Goal: Task Accomplishment & Management: Manage account settings

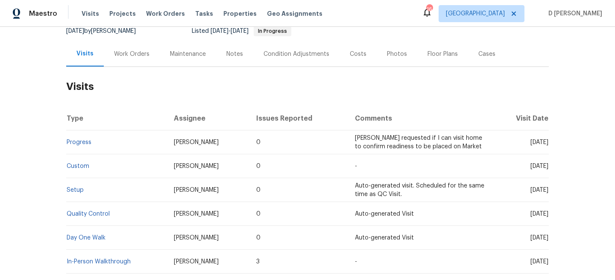
scroll to position [89, 0]
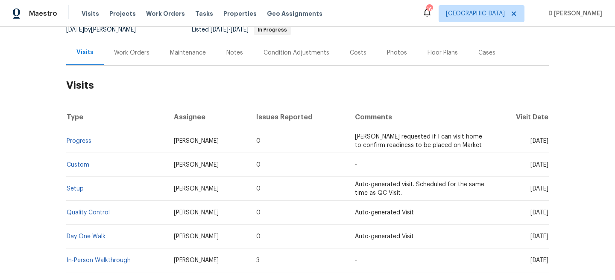
click at [125, 59] on div "Work Orders" at bounding box center [132, 52] width 56 height 25
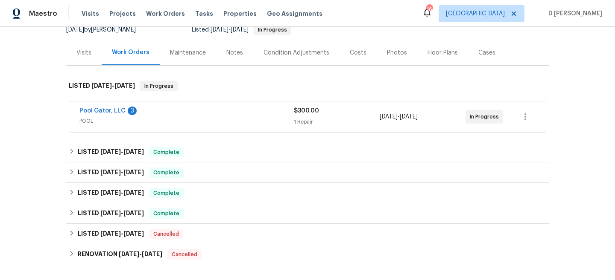
click at [152, 118] on span "POOL" at bounding box center [186, 121] width 214 height 9
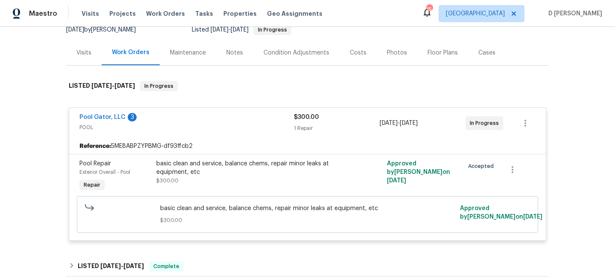
click at [83, 51] on div "Visits" at bounding box center [83, 53] width 15 height 9
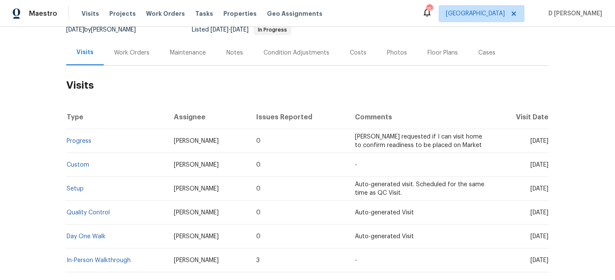
scroll to position [64, 0]
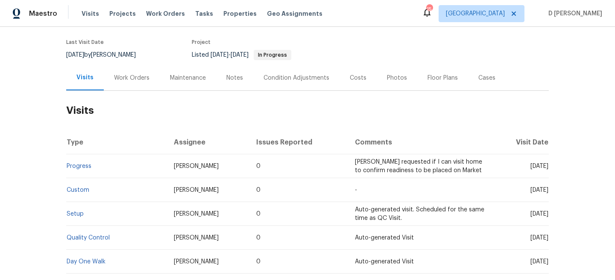
click at [137, 77] on div "Work Orders" at bounding box center [131, 78] width 35 height 9
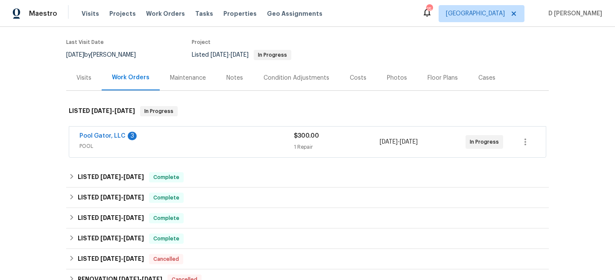
click at [180, 150] on span "POOL" at bounding box center [186, 146] width 214 height 9
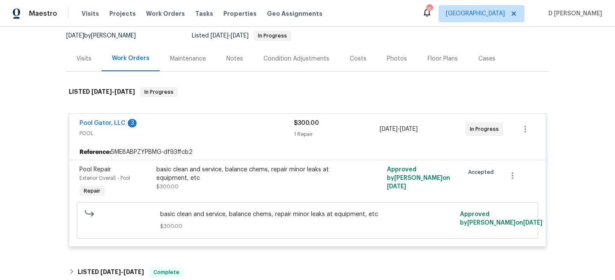
scroll to position [90, 0]
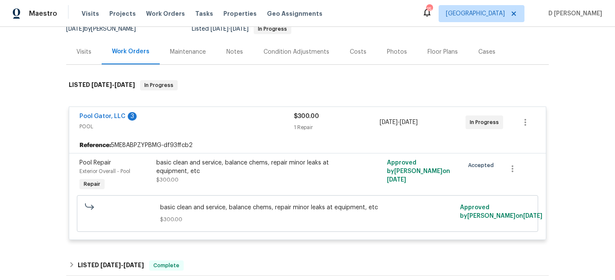
click at [85, 52] on div "Visits" at bounding box center [83, 52] width 15 height 9
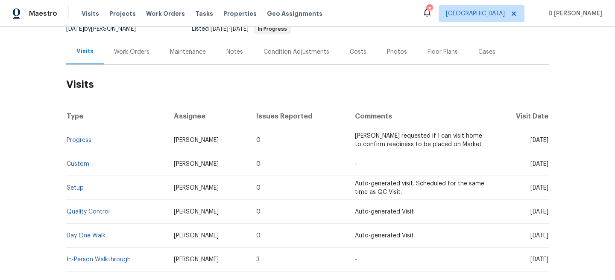
click at [130, 51] on div "Work Orders" at bounding box center [131, 52] width 35 height 9
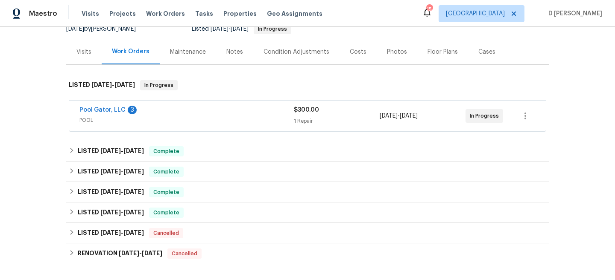
click at [119, 123] on span "POOL" at bounding box center [186, 120] width 214 height 9
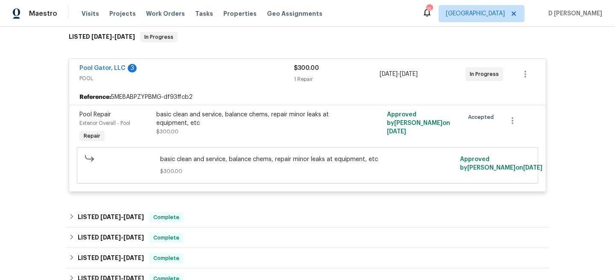
scroll to position [144, 0]
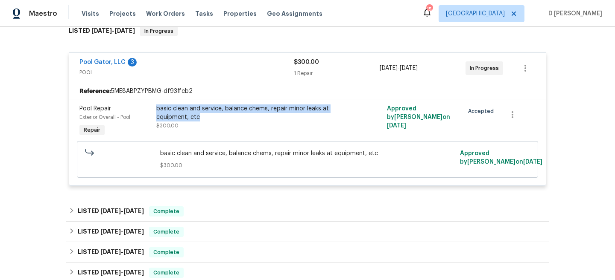
drag, startPoint x: 154, startPoint y: 106, endPoint x: 201, endPoint y: 120, distance: 49.6
click at [201, 120] on div "basic clean and service, balance chems, repair minor leaks at equipment, etc $3…" at bounding box center [250, 121] width 192 height 39
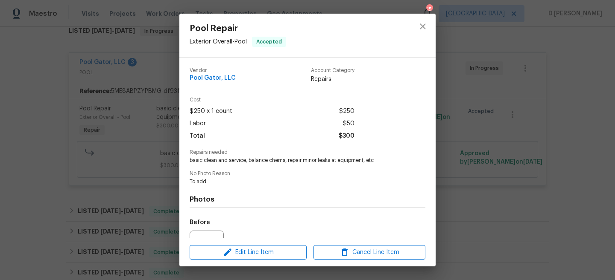
click at [114, 139] on div "Pool Repair Exterior Overall - Pool Accepted Vendor Pool Gator, LLC Account Cat…" at bounding box center [307, 140] width 615 height 280
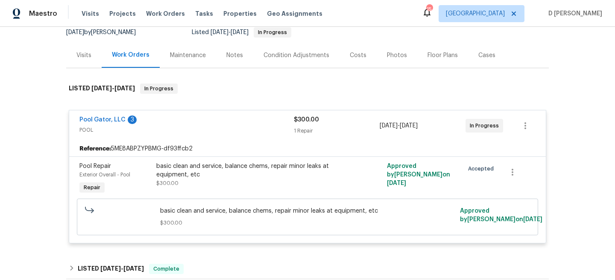
scroll to position [76, 0]
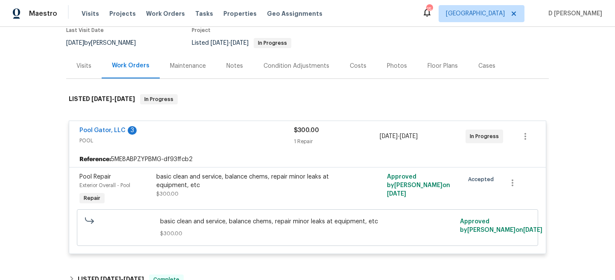
click at [82, 72] on div "Visits" at bounding box center [83, 65] width 35 height 25
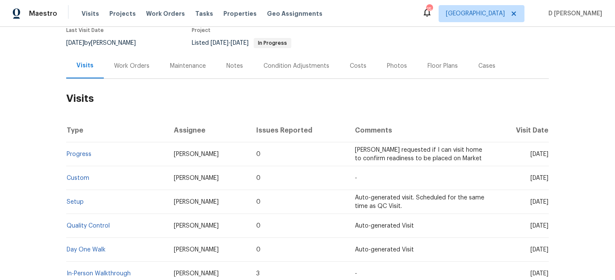
click at [128, 59] on div "Work Orders" at bounding box center [132, 65] width 56 height 25
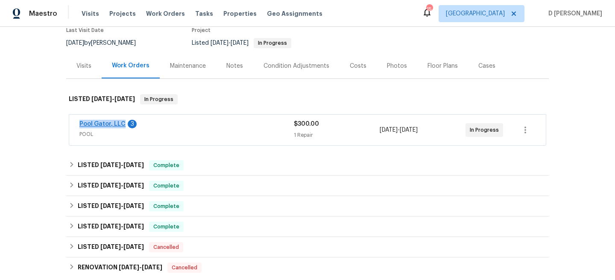
drag, startPoint x: 75, startPoint y: 124, endPoint x: 122, endPoint y: 125, distance: 47.4
click at [122, 125] on div "Pool Gator, LLC 3 POOL $300.00 1 Repair [DATE] - [DATE] In Progress" at bounding box center [307, 130] width 476 height 31
copy link "Pool Gator, LLC"
click at [86, 67] on div "Visits" at bounding box center [83, 66] width 15 height 9
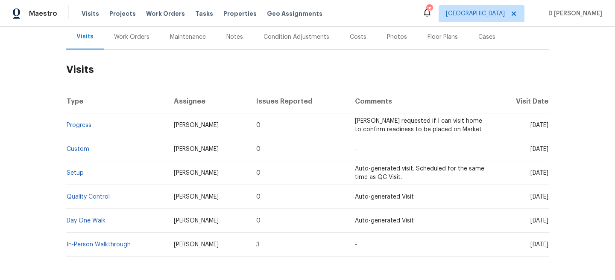
scroll to position [105, 0]
drag, startPoint x: 514, startPoint y: 124, endPoint x: 530, endPoint y: 125, distance: 16.2
click at [530, 125] on span "[DATE]" at bounding box center [539, 125] width 18 height 6
drag, startPoint x: 533, startPoint y: 125, endPoint x: 513, endPoint y: 125, distance: 19.6
click at [530, 125] on span "[DATE]" at bounding box center [539, 125] width 18 height 6
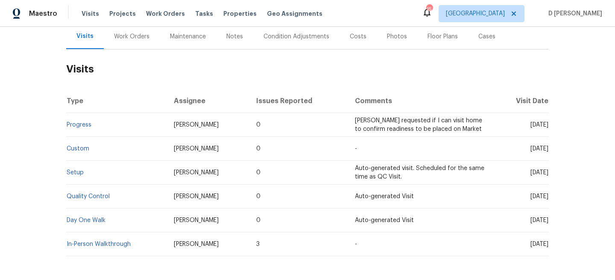
copy span "[DATE]"
click at [137, 38] on div "Work Orders" at bounding box center [131, 36] width 35 height 9
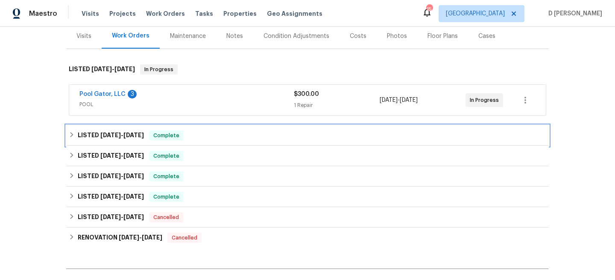
click at [73, 131] on div "LISTED [DATE] - [DATE] Complete" at bounding box center [307, 136] width 477 height 10
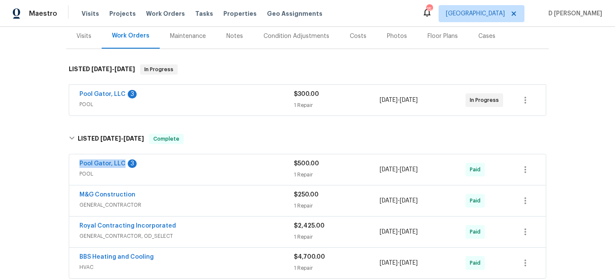
drag, startPoint x: 73, startPoint y: 165, endPoint x: 124, endPoint y: 166, distance: 50.4
click at [124, 166] on div "Pool Gator, LLC 3 POOL $500.00 1 Repair [DATE] - [DATE] Paid" at bounding box center [307, 170] width 476 height 31
copy link "Pool Gator, LLC"
drag, startPoint x: 76, startPoint y: 94, endPoint x: 123, endPoint y: 94, distance: 47.8
click at [123, 94] on div "Pool Gator, LLC 3 POOL $300.00 1 Repair [DATE] - [DATE] In Progress" at bounding box center [307, 100] width 476 height 31
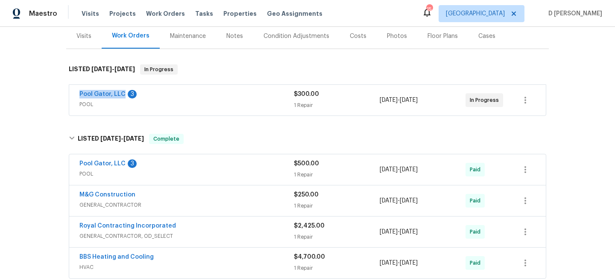
copy link "Pool Gator, LLC"
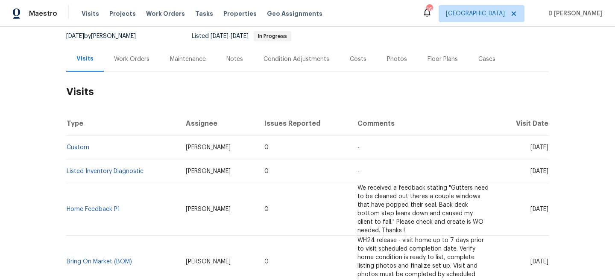
scroll to position [87, 0]
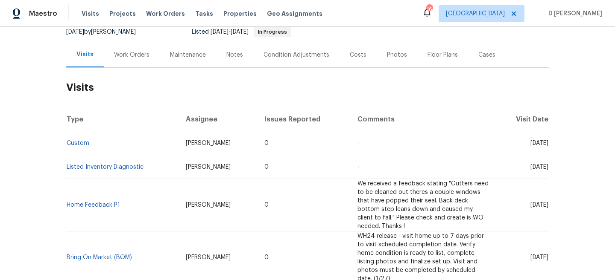
click at [133, 57] on div "Work Orders" at bounding box center [131, 55] width 35 height 9
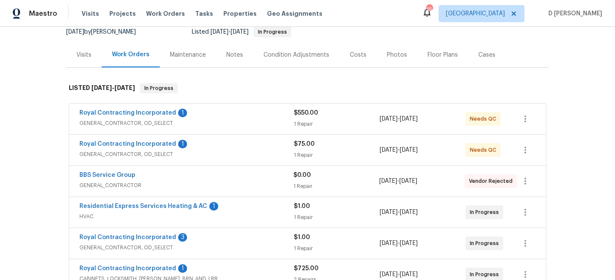
scroll to position [111, 0]
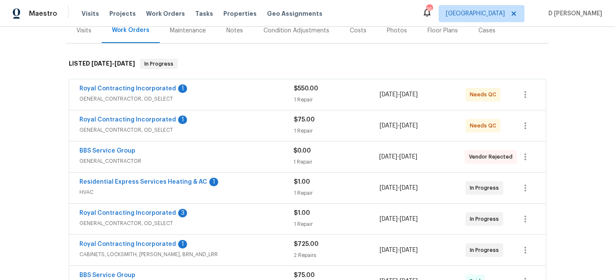
click at [123, 98] on span "GENERAL_CONTRACTOR, OD_SELECT" at bounding box center [186, 99] width 214 height 9
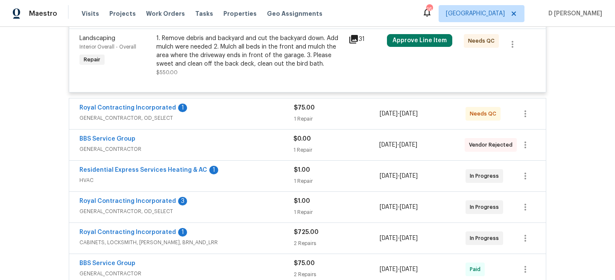
scroll to position [222, 0]
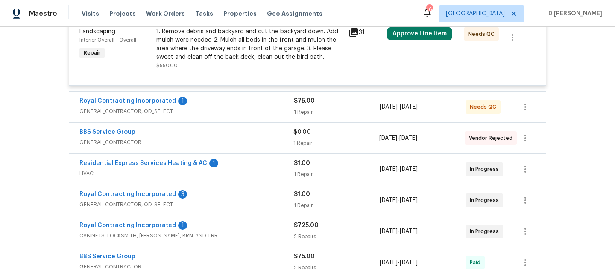
click at [136, 114] on span "GENERAL_CONTRACTOR, OD_SELECT" at bounding box center [186, 111] width 214 height 9
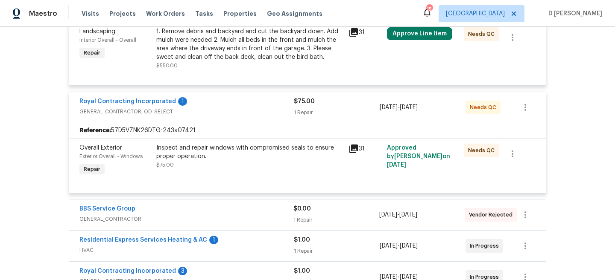
scroll to position [379, 0]
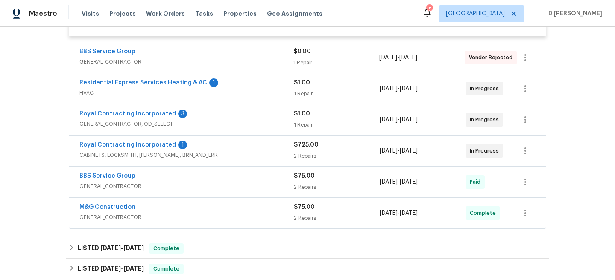
click at [109, 90] on span "HVAC" at bounding box center [186, 93] width 214 height 9
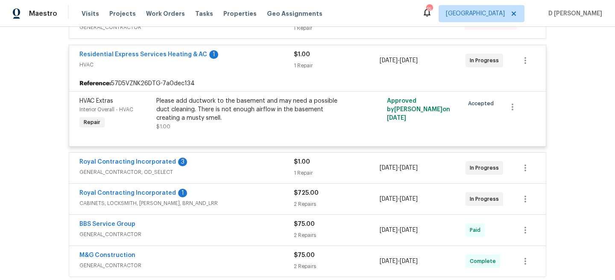
scroll to position [431, 0]
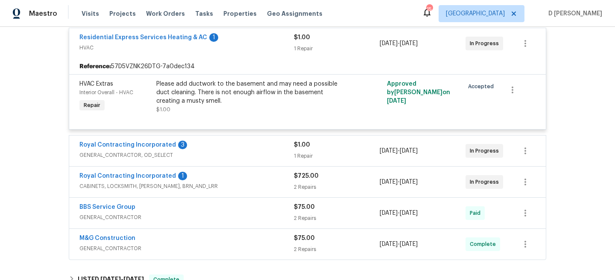
click at [142, 157] on span "GENERAL_CONTRACTOR, OD_SELECT" at bounding box center [186, 155] width 214 height 9
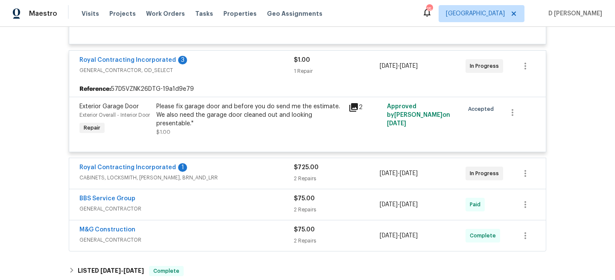
scroll to position [525, 0]
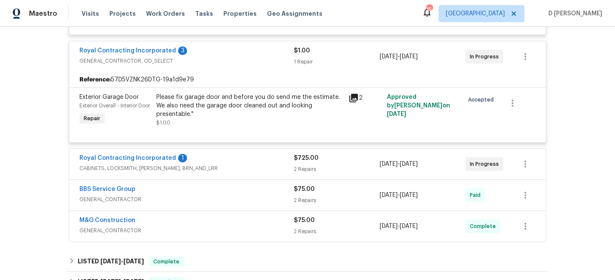
click at [148, 173] on span "CABINETS, LOCKSMITH, HANDYMAN, BRN_AND_LRR" at bounding box center [186, 168] width 214 height 9
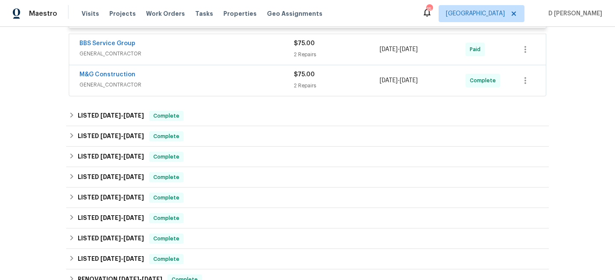
scroll to position [954, 0]
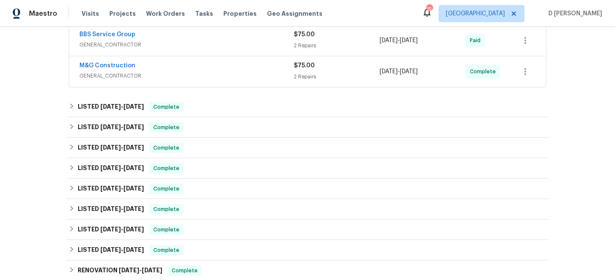
click at [171, 49] on span "GENERAL_CONTRACTOR" at bounding box center [186, 45] width 214 height 9
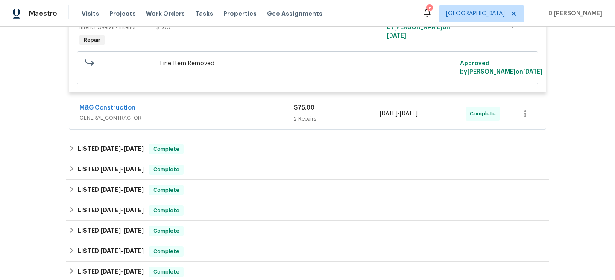
scroll to position [1195, 0]
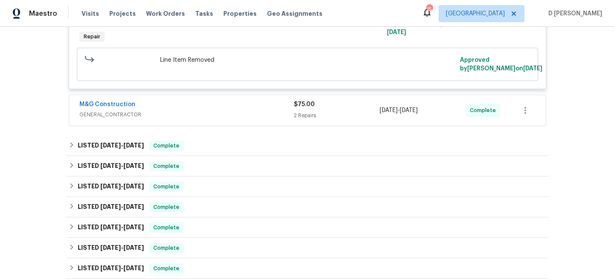
click at [139, 119] on span "GENERAL_CONTRACTOR" at bounding box center [186, 115] width 214 height 9
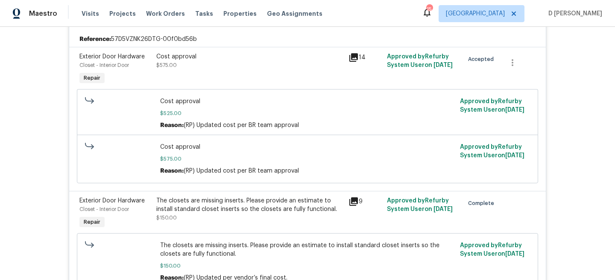
scroll to position [464, 0]
